Goal: Information Seeking & Learning: Learn about a topic

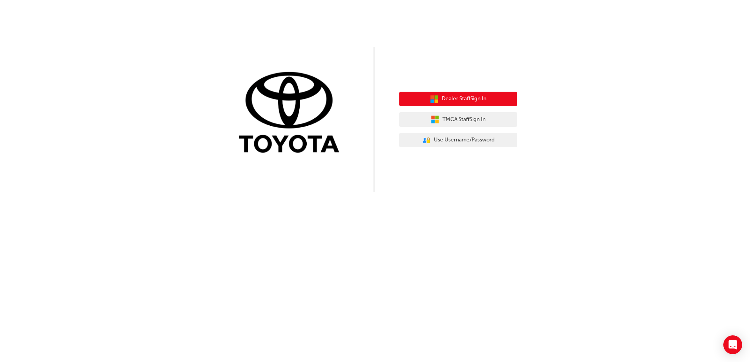
click at [454, 96] on span "Dealer Staff Sign In" at bounding box center [464, 99] width 45 height 9
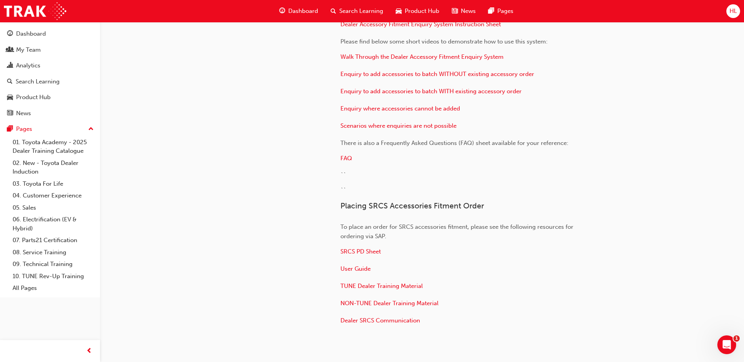
scroll to position [786, 0]
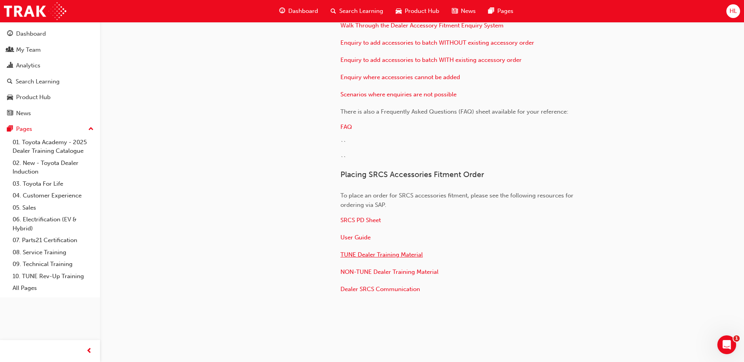
click at [384, 251] on span "TUNE Dealer Training Material" at bounding box center [381, 254] width 82 height 7
